Goal: Navigation & Orientation: Find specific page/section

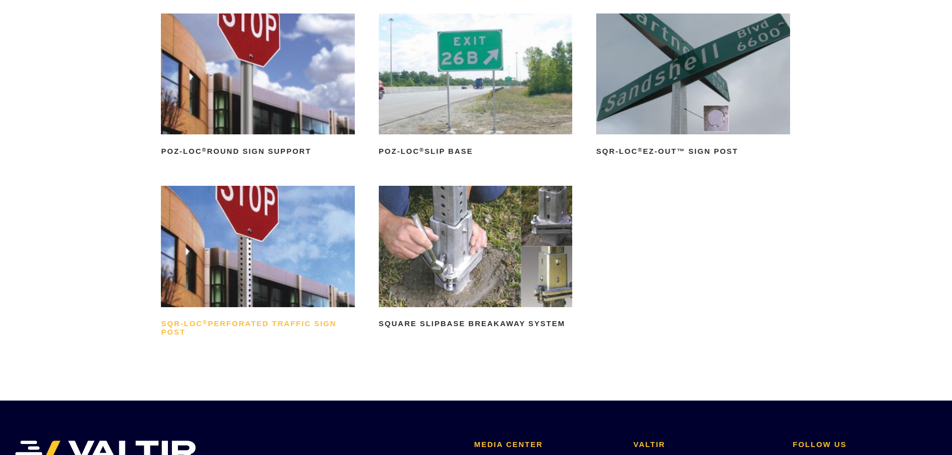
click at [211, 323] on h2 "SQR-LOC ® Perforated Traffic Sign Post" at bounding box center [257, 328] width 193 height 24
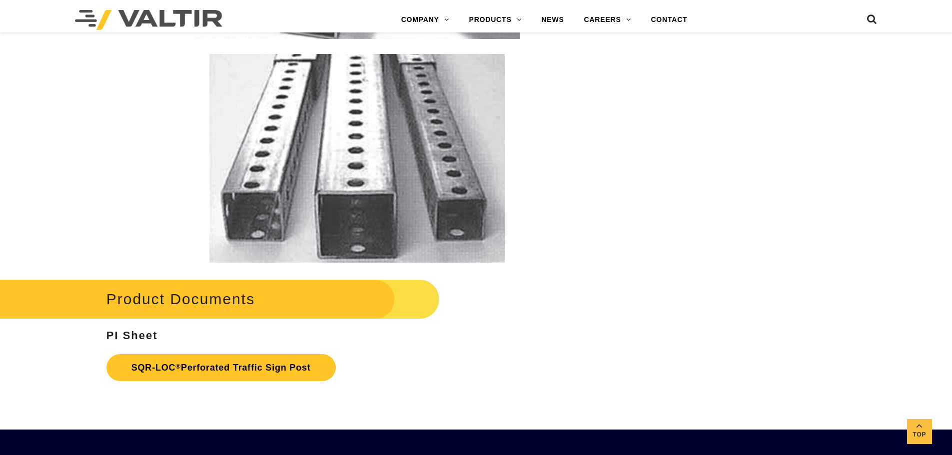
scroll to position [1800, 0]
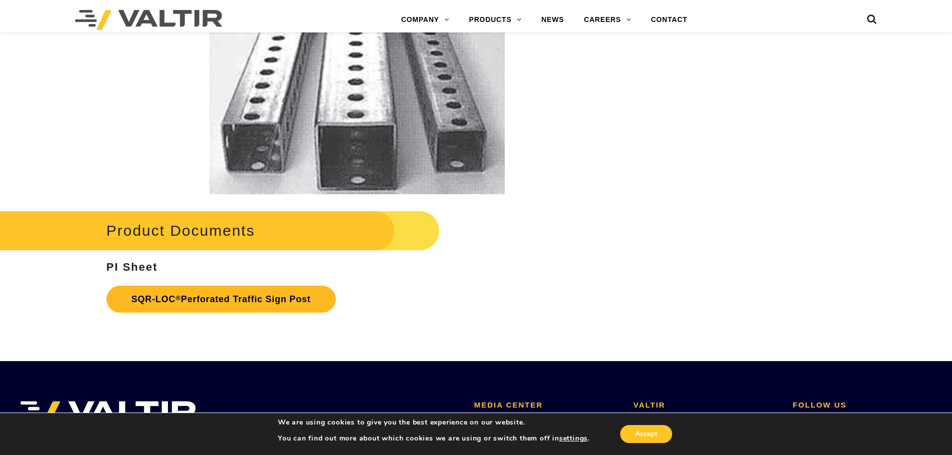
click at [196, 298] on link "SQR-LOC ® Perforated Traffic Sign Post" at bounding box center [220, 299] width 229 height 27
